Goal: Task Accomplishment & Management: Complete application form

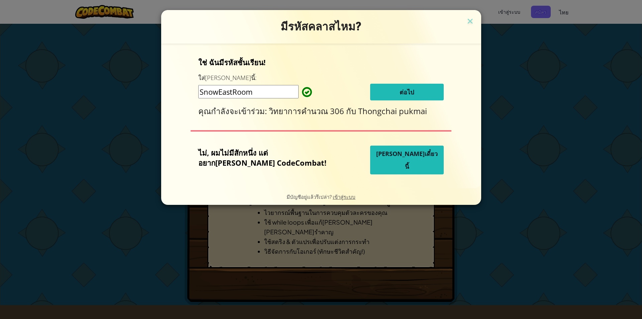
click at [405, 95] on button "ต่อไป" at bounding box center [407, 92] width 74 height 17
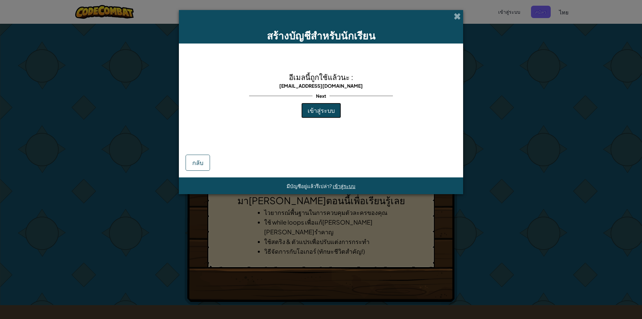
click at [326, 112] on span "เข้าสู่ระบบ" at bounding box center [321, 110] width 27 height 8
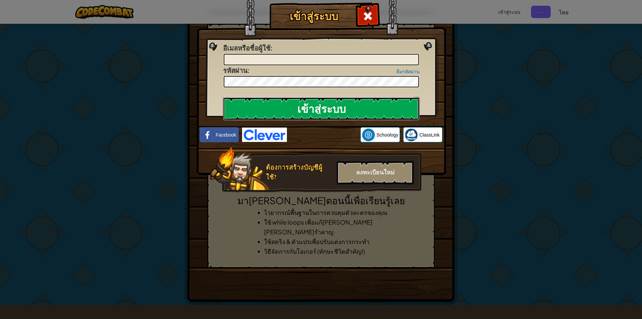
click at [335, 108] on input "เข้าสู่ระบบ" at bounding box center [321, 108] width 197 height 23
